Goal: Task Accomplishment & Management: Manage account settings

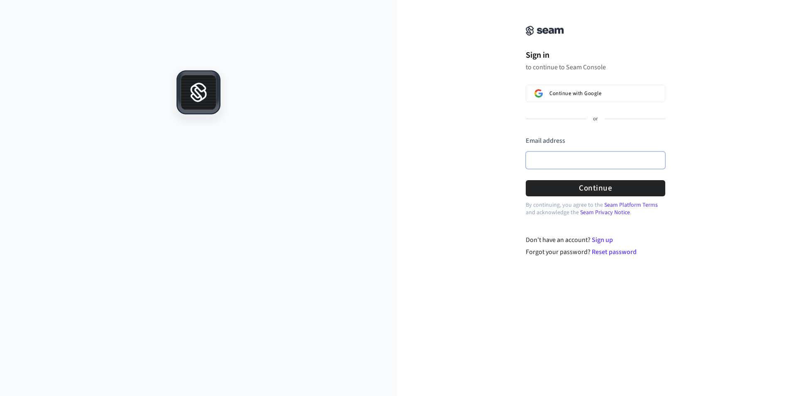
click at [599, 158] on input "Email address" at bounding box center [596, 160] width 140 height 17
click at [599, 139] on div "Email address" at bounding box center [596, 143] width 140 height 14
click at [597, 175] on form "Email address Password Continue" at bounding box center [596, 166] width 140 height 61
click at [597, 169] on div "Email address" at bounding box center [596, 154] width 140 height 37
drag, startPoint x: 597, startPoint y: 163, endPoint x: 597, endPoint y: 159, distance: 4.6
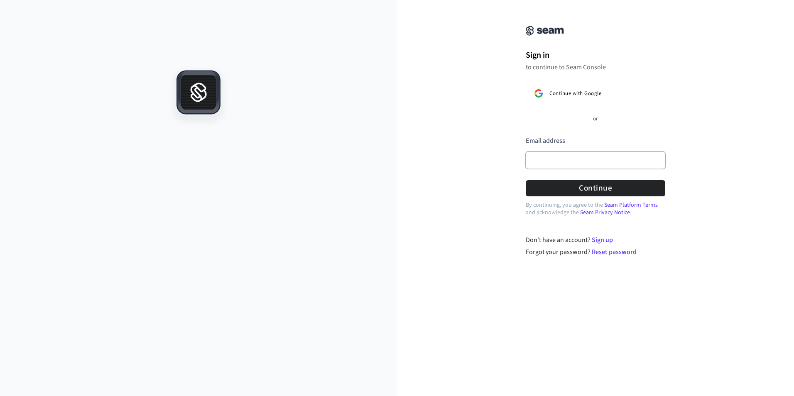
click at [597, 163] on input "Email address" at bounding box center [596, 160] width 140 height 17
click at [463, 110] on div "Sign in to continue to Seam Console Continue with Google or Email address Passw…" at bounding box center [595, 133] width 397 height 247
click at [604, 97] on button "Continue with Google" at bounding box center [596, 93] width 140 height 17
